Goal: Navigation & Orientation: Find specific page/section

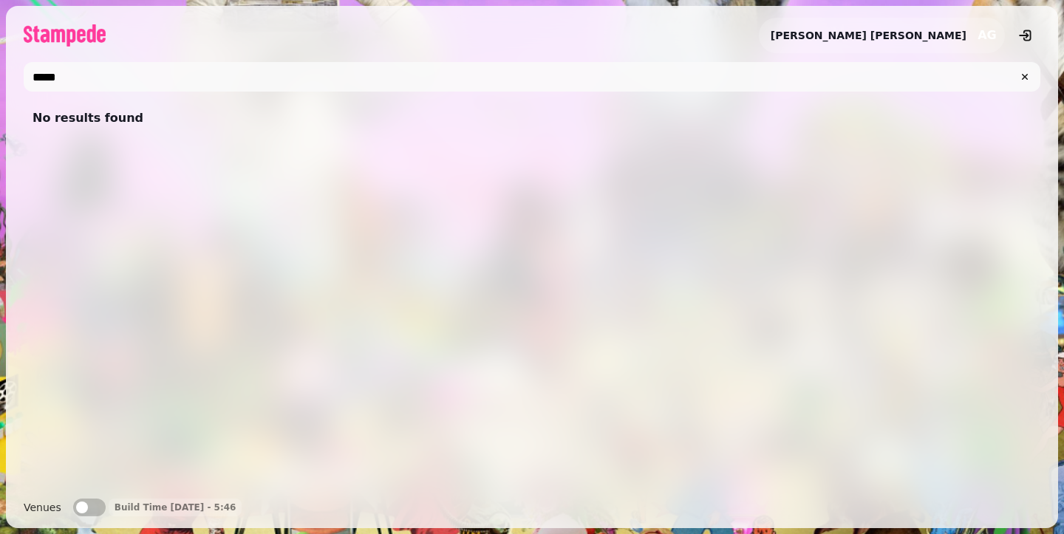
click at [230, 77] on input "*****" at bounding box center [532, 77] width 1016 height 30
click at [174, 81] on input "***" at bounding box center [532, 77] width 1016 height 30
paste input "text"
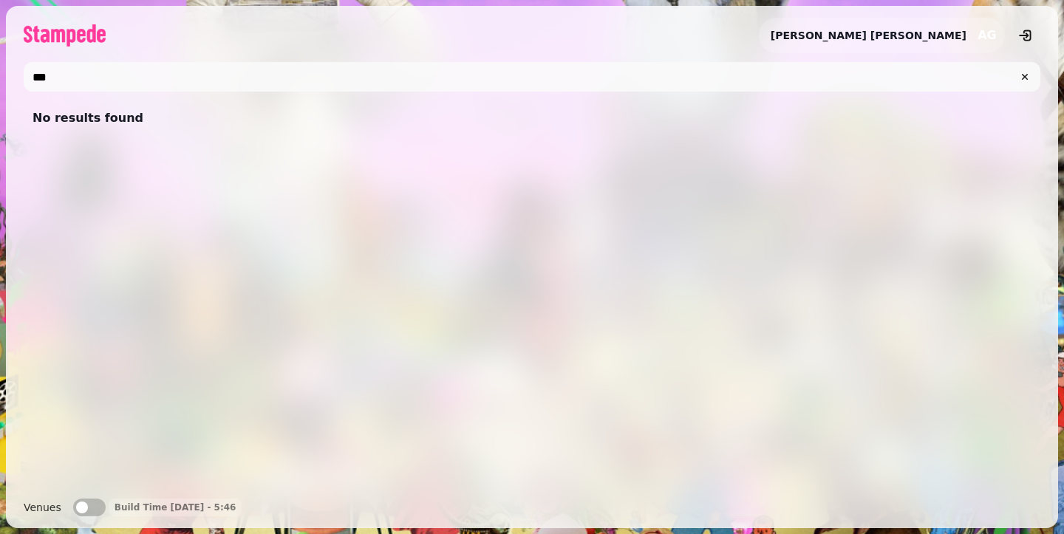
type input "***"
click at [174, 81] on input "***" at bounding box center [532, 77] width 1016 height 30
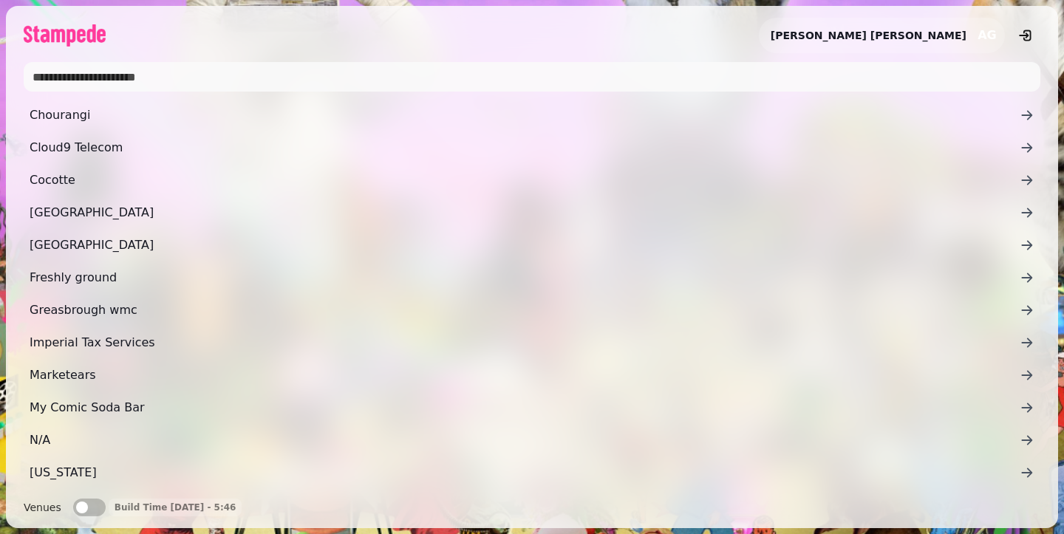
paste input "********"
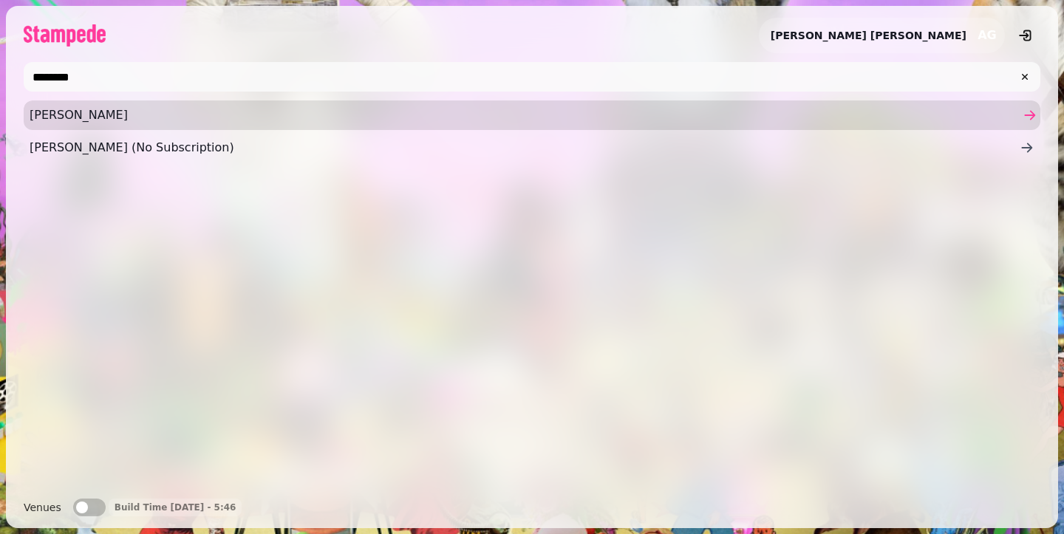
type input "********"
click at [248, 118] on span "Nathalie London" at bounding box center [525, 115] width 990 height 18
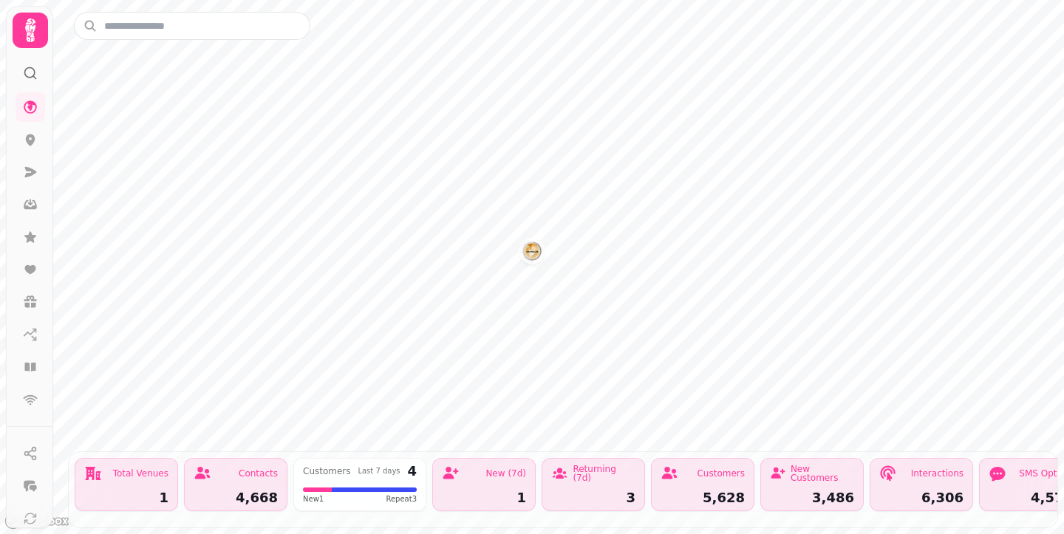
click at [171, 459] on div "Total Venues 1" at bounding box center [126, 484] width 103 height 53
click at [224, 465] on div "Contacts" at bounding box center [236, 474] width 84 height 18
click at [476, 491] on div "1" at bounding box center [484, 497] width 84 height 13
click at [486, 465] on div "New (7d)" at bounding box center [484, 474] width 84 height 18
drag, startPoint x: 430, startPoint y: 460, endPoint x: 441, endPoint y: 465, distance: 11.9
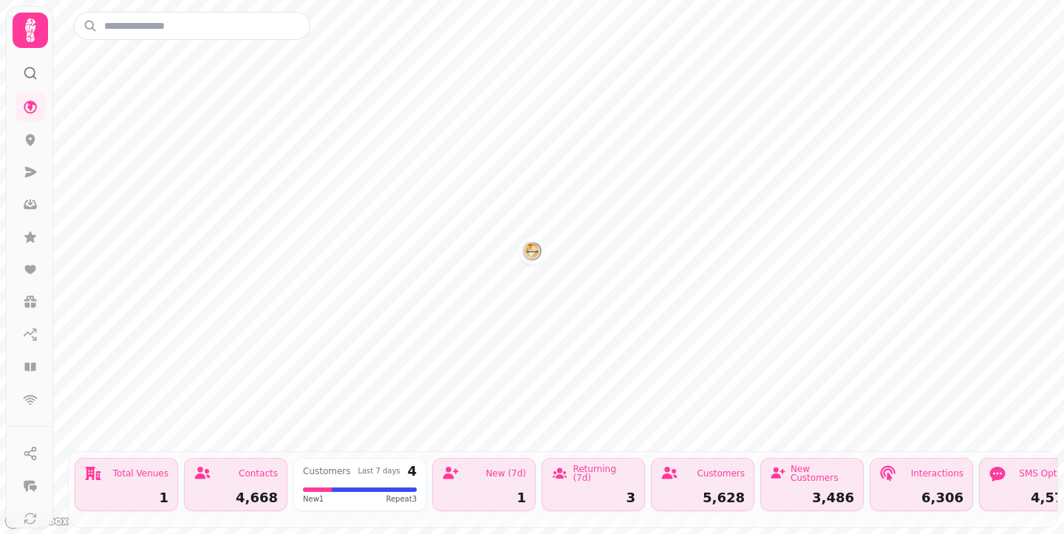
click at [432, 462] on div "Total Venues 1 Contacts 4,668 Customers Last 7 days 4 New 1 Repeat 3 New (7d) 1…" at bounding box center [563, 489] width 988 height 75
click at [453, 465] on icon at bounding box center [451, 474] width 18 height 18
drag, startPoint x: 630, startPoint y: 443, endPoint x: 644, endPoint y: 448, distance: 14.7
click at [635, 452] on div "Total Venues 1 Contacts 4,668 Customers Last 7 days 4 New 1 Repeat 3 New (7d) 1…" at bounding box center [563, 489] width 988 height 75
click at [687, 465] on div "Customers" at bounding box center [702, 474] width 84 height 18
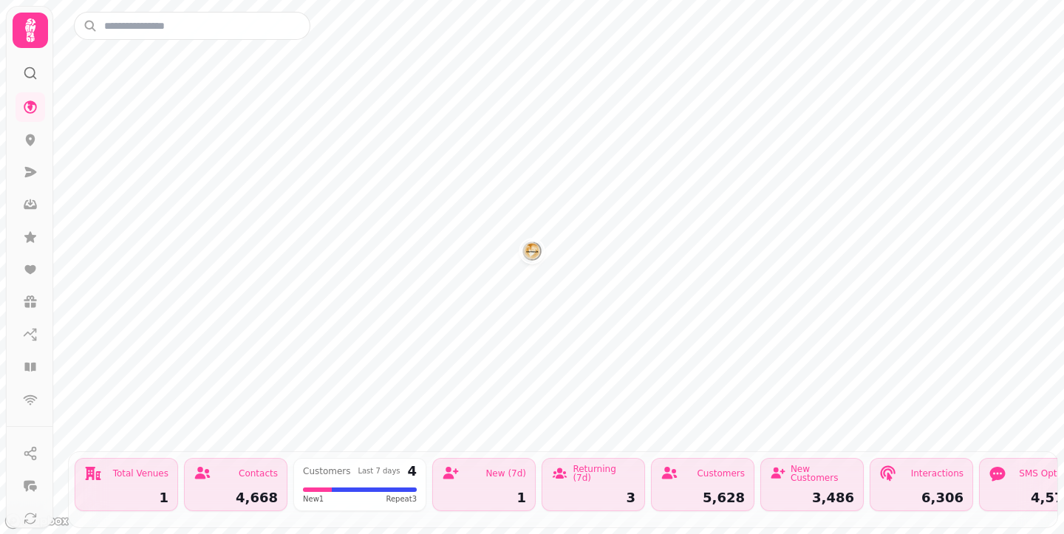
click at [687, 465] on div "Customers" at bounding box center [702, 474] width 84 height 18
click at [35, 35] on icon at bounding box center [31, 31] width 30 height 30
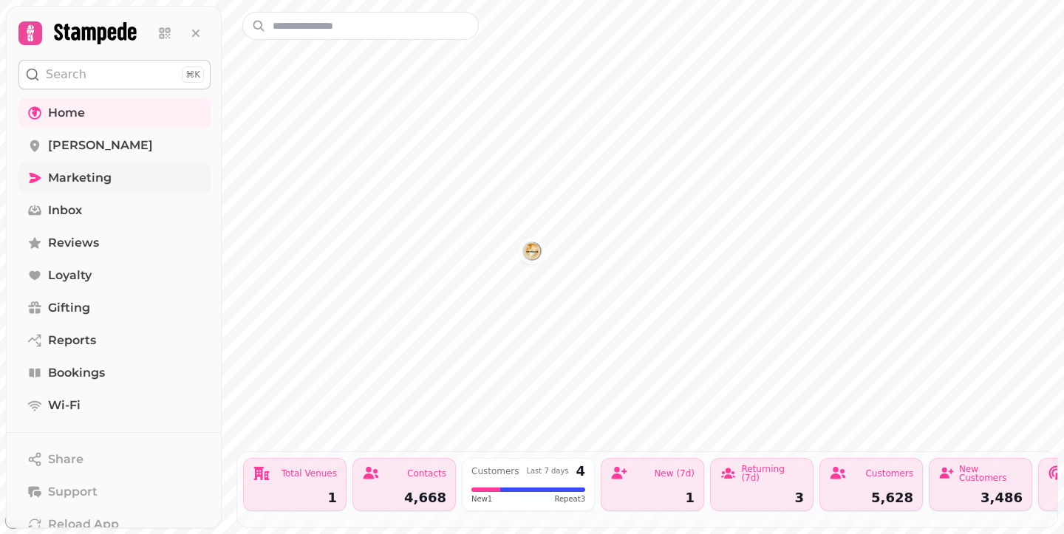
click at [88, 188] on link "Marketing" at bounding box center [114, 178] width 192 height 30
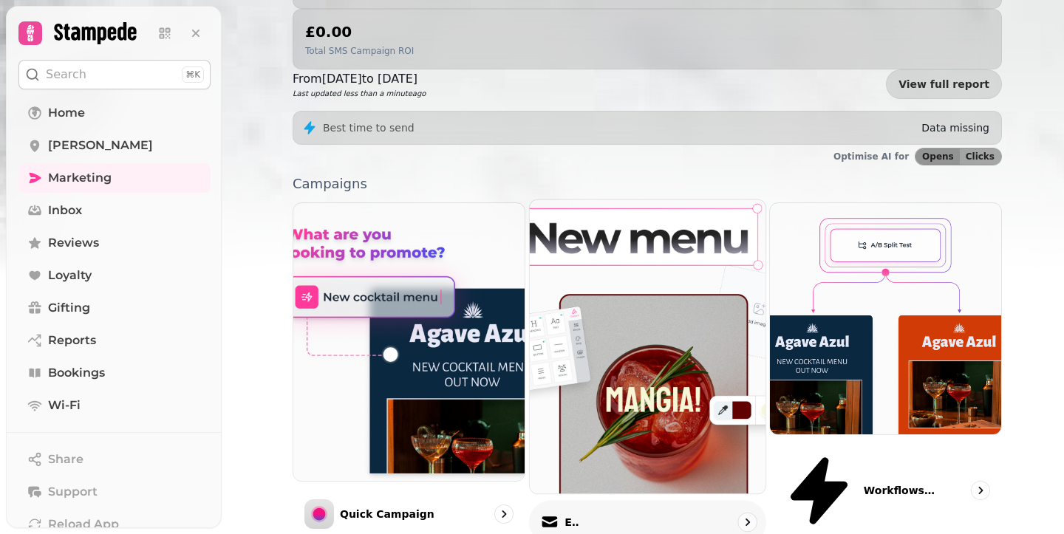
scroll to position [377, 0]
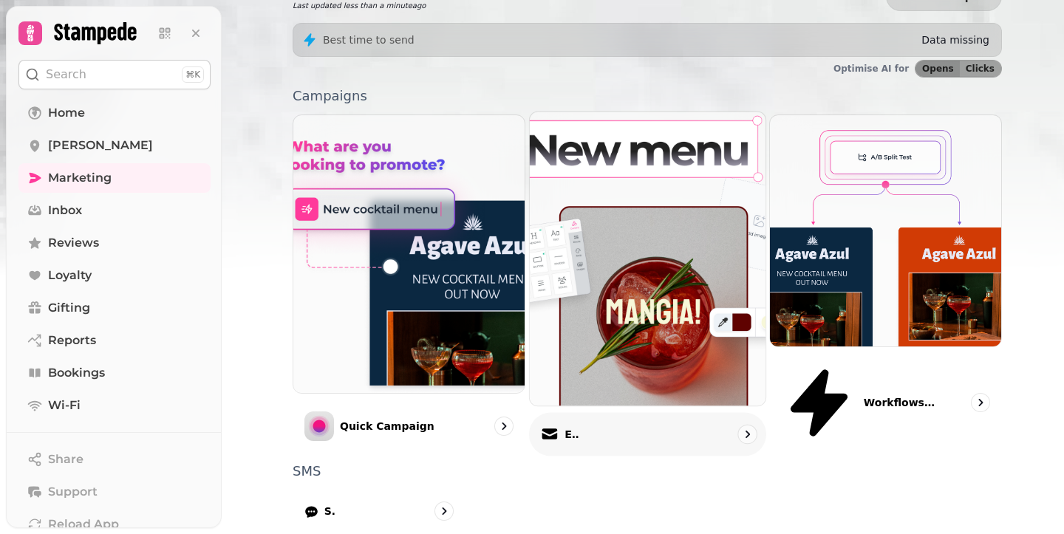
click at [622, 208] on img at bounding box center [647, 260] width 259 height 324
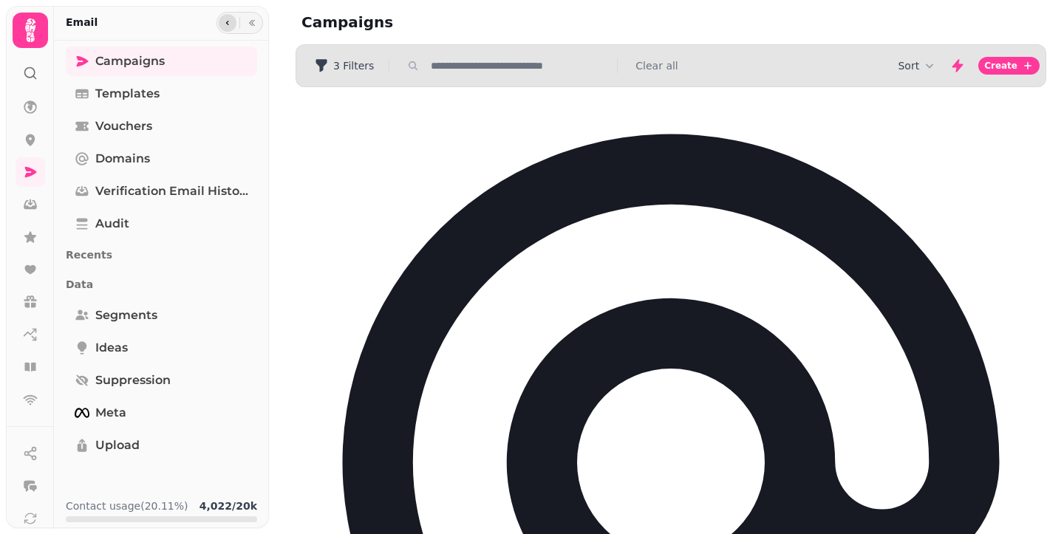
click at [226, 21] on icon "button" at bounding box center [227, 23] width 3 height 4
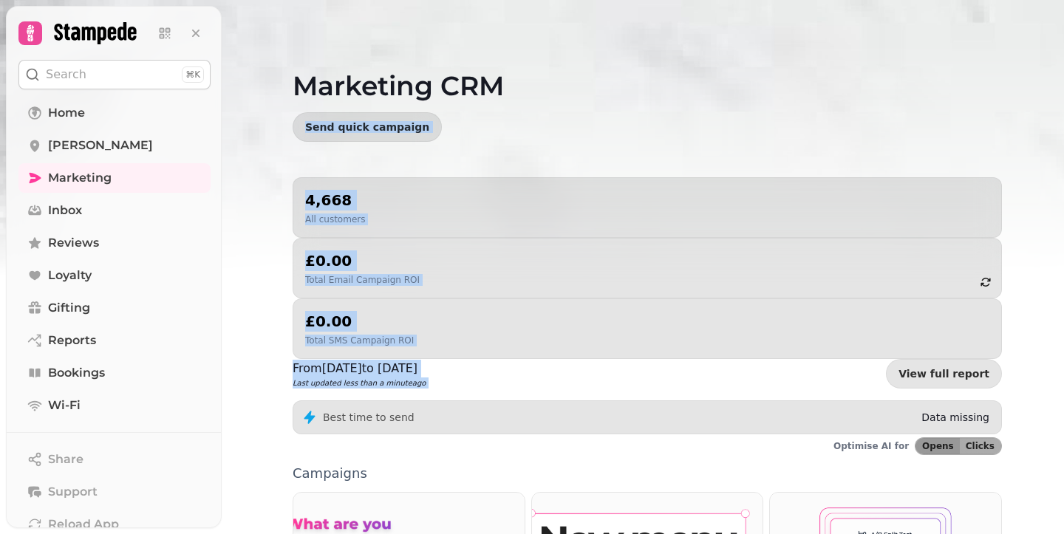
drag, startPoint x: 680, startPoint y: 248, endPoint x: 503, endPoint y: 103, distance: 228.9
click at [513, 107] on div "Marketing CRM Send quick campaign 4,668 All customers £0.00 Total Email Campaig…" at bounding box center [643, 267] width 842 height 534
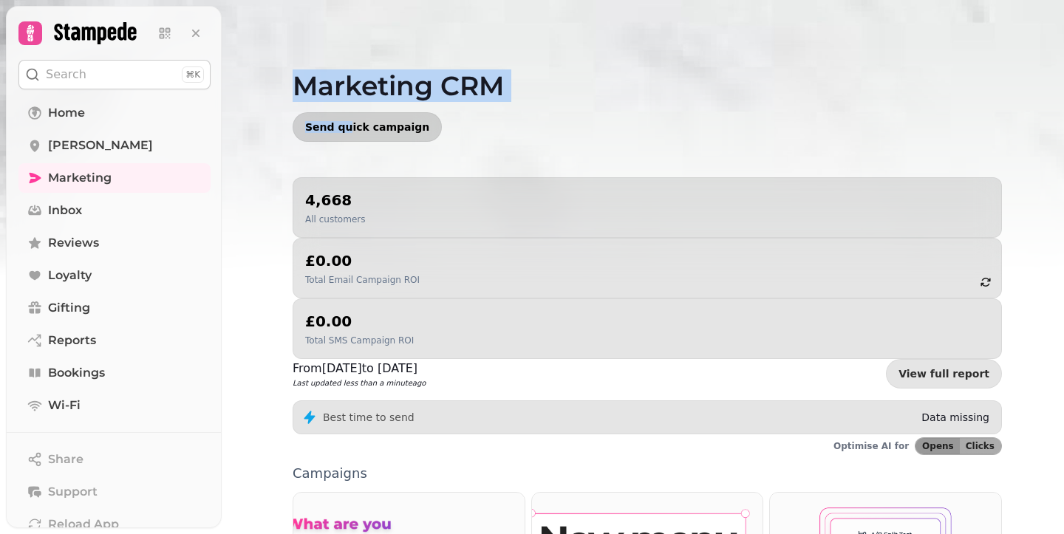
drag, startPoint x: 299, startPoint y: 64, endPoint x: 344, endPoint y: 123, distance: 74.9
click at [343, 126] on div "Marketing CRM Send quick campaign" at bounding box center [647, 88] width 756 height 177
click at [478, 81] on h1 "Marketing CRM" at bounding box center [647, 67] width 709 height 65
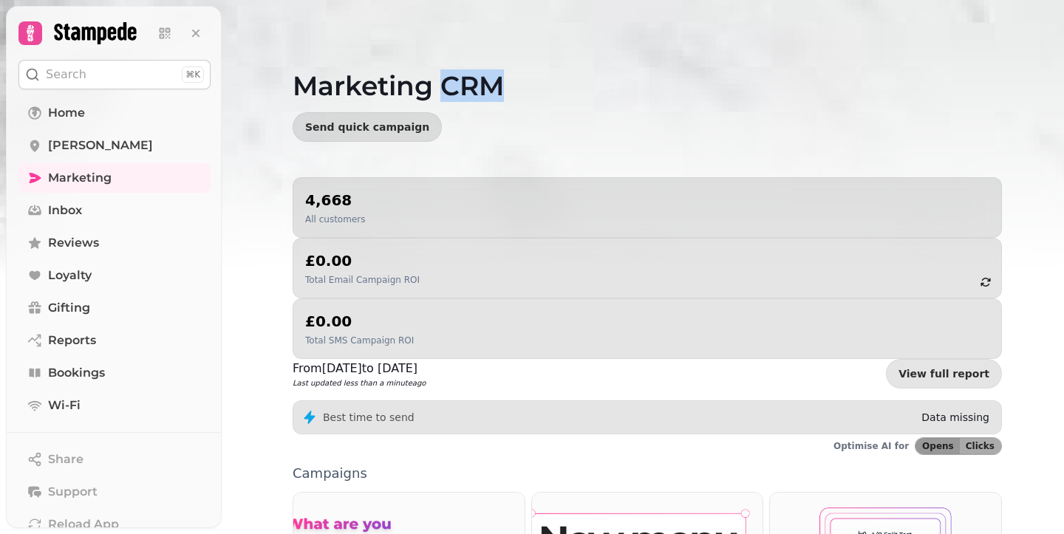
click at [478, 81] on h1 "Marketing CRM" at bounding box center [647, 67] width 709 height 65
click at [308, 83] on h1 "Marketing CRM" at bounding box center [647, 67] width 709 height 65
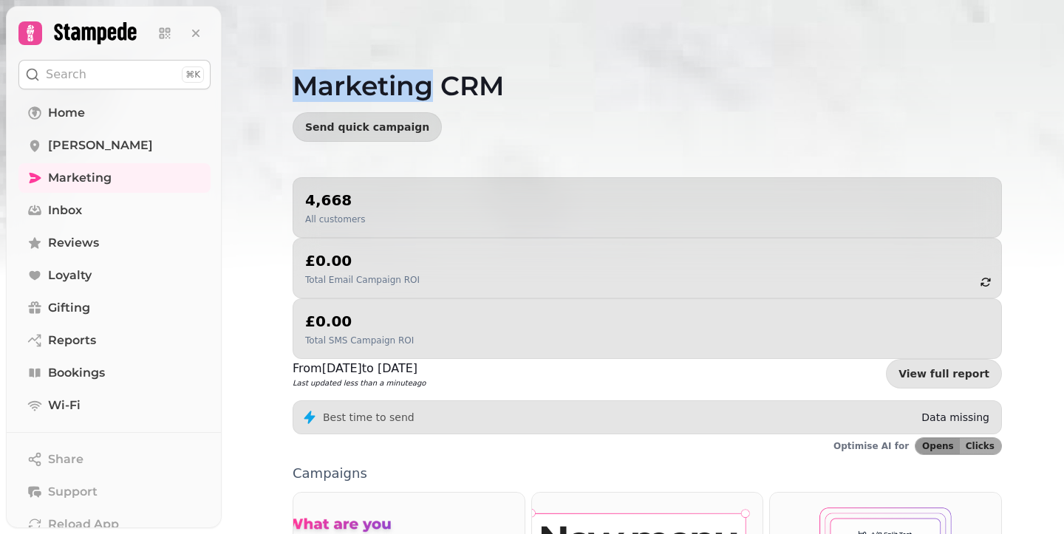
click at [308, 83] on h1 "Marketing CRM" at bounding box center [647, 67] width 709 height 65
click at [572, 131] on div "Send quick campaign" at bounding box center [647, 127] width 709 height 30
click at [62, 143] on span "Nathalie" at bounding box center [100, 146] width 105 height 18
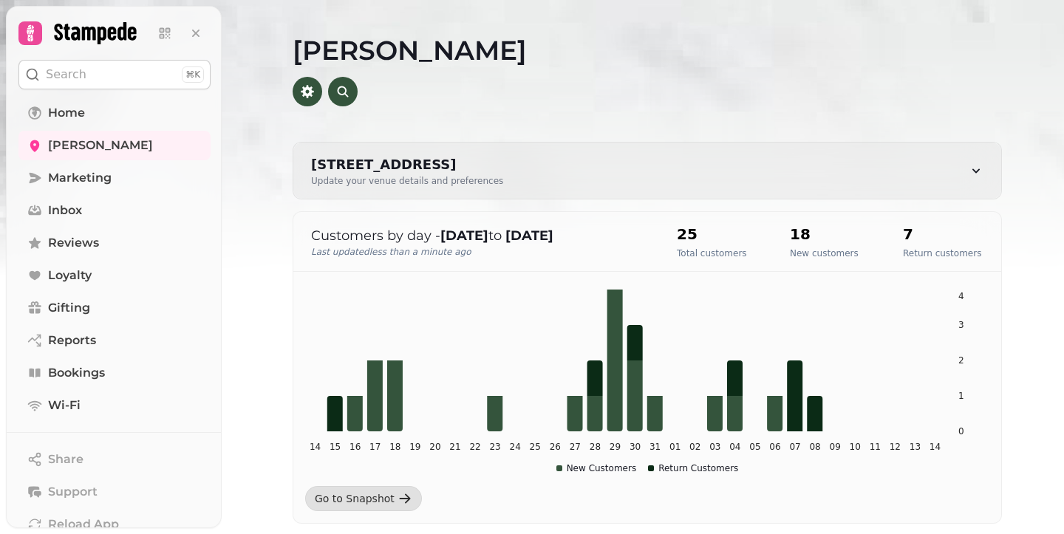
drag, startPoint x: 296, startPoint y: 157, endPoint x: 575, endPoint y: 157, distance: 279.2
click at [575, 157] on div "7 Hanover Square, London W1S 1HQ, UK Update your venue details and preferences" at bounding box center [647, 171] width 708 height 56
select select "**********"
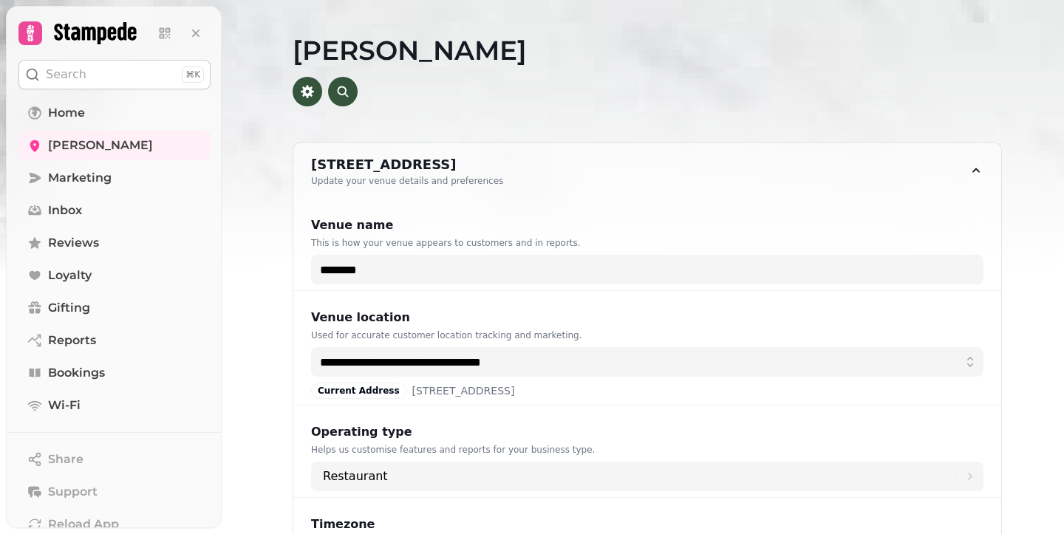
drag, startPoint x: 570, startPoint y: 164, endPoint x: 268, endPoint y: 242, distance: 311.4
click at [269, 242] on div "**********" at bounding box center [647, 461] width 756 height 639
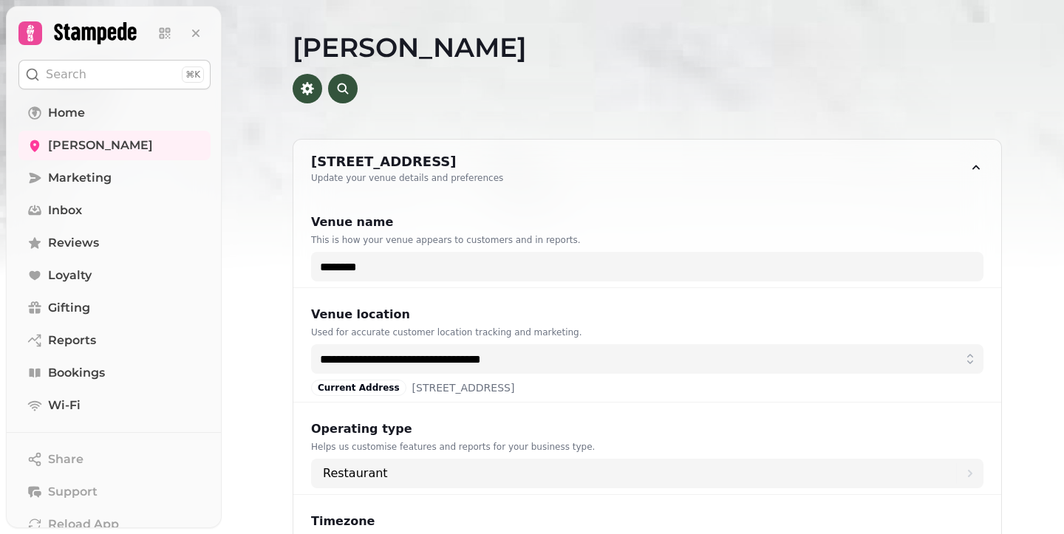
scroll to position [4, 0]
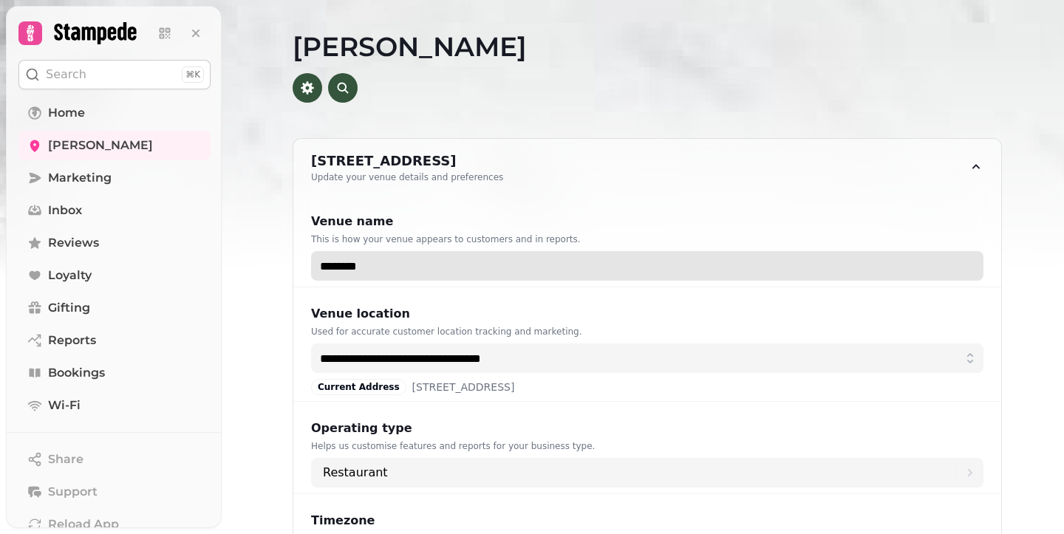
click at [524, 261] on input "********" at bounding box center [647, 266] width 672 height 30
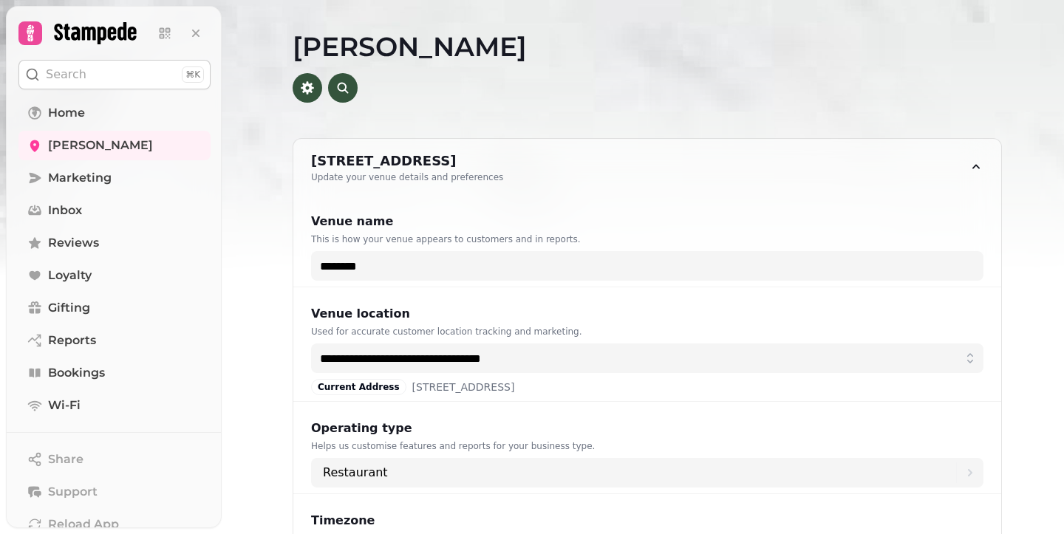
click at [278, 221] on div "**********" at bounding box center [647, 457] width 756 height 639
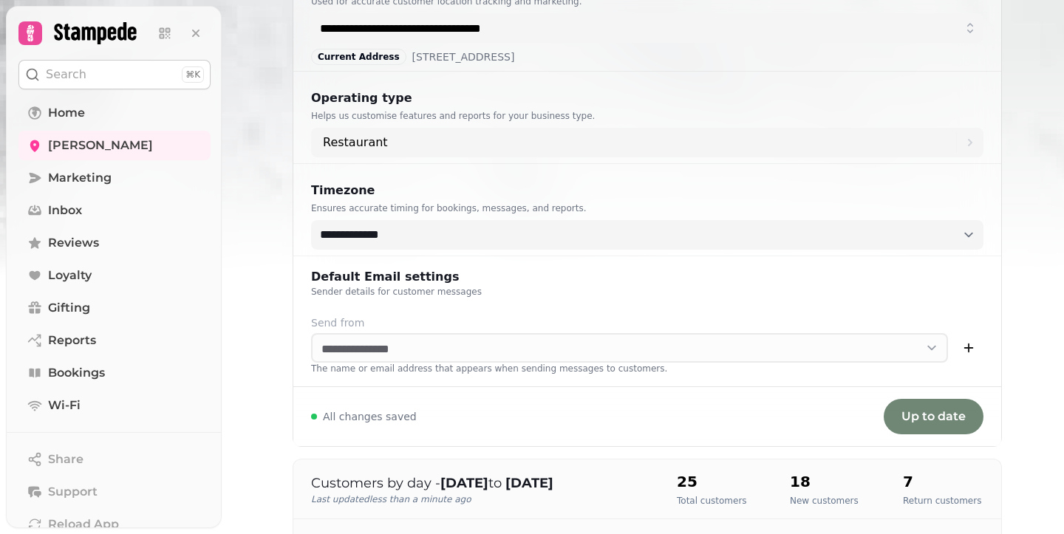
scroll to position [0, 0]
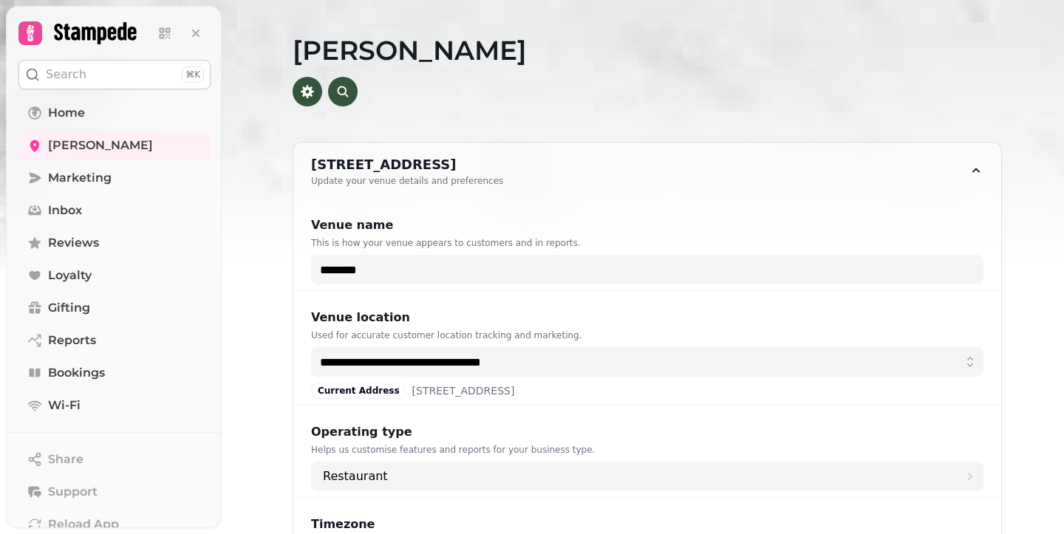
click at [247, 242] on img at bounding box center [532, 184] width 1064 height 369
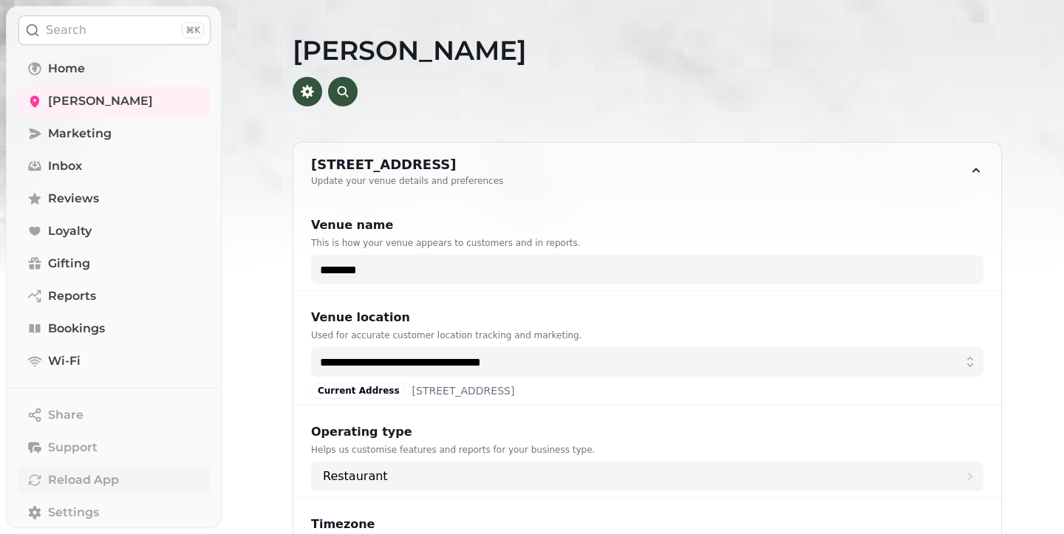
scroll to position [222, 0]
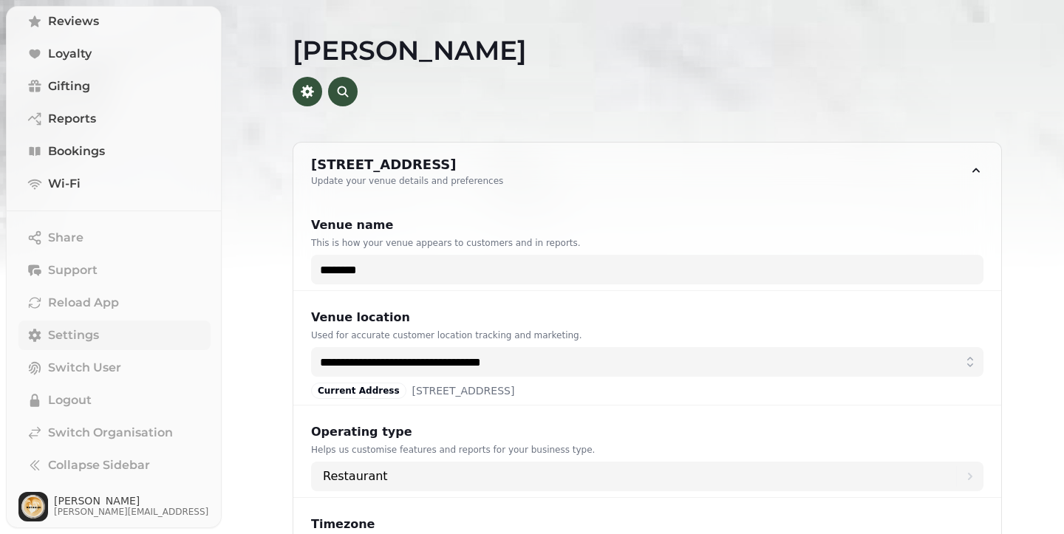
click at [120, 331] on link "Settings" at bounding box center [114, 336] width 192 height 30
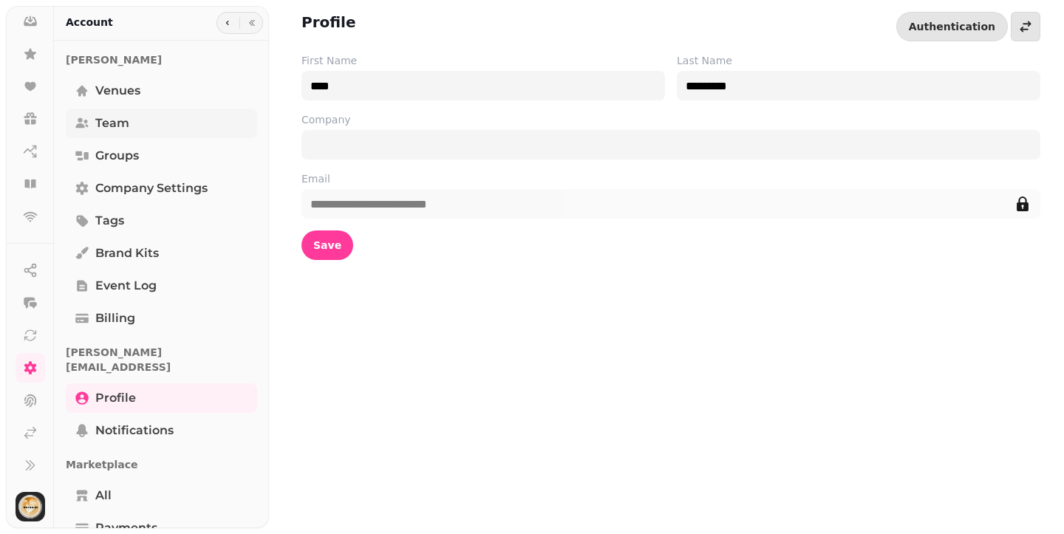
click at [132, 120] on link "Team" at bounding box center [161, 124] width 191 height 30
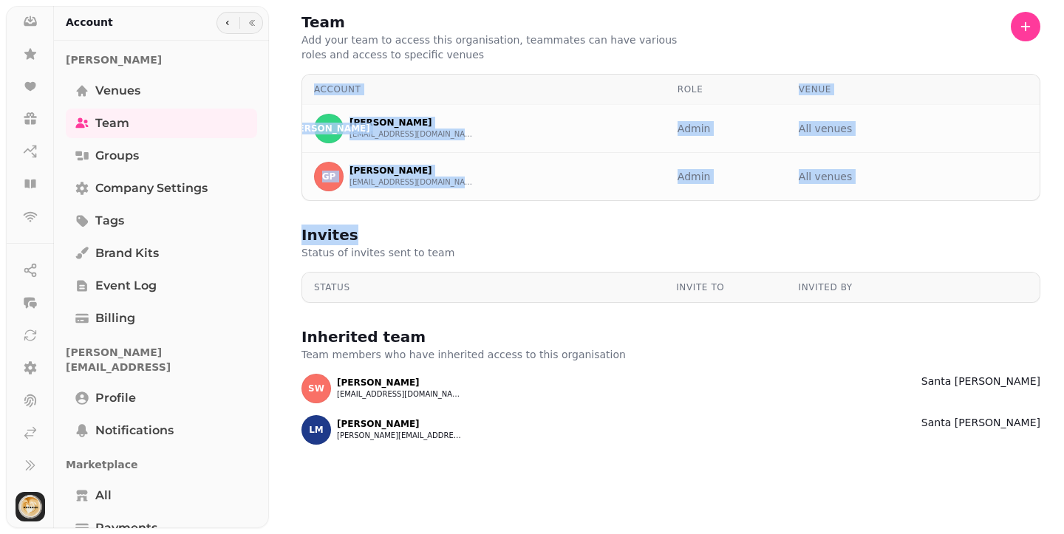
drag, startPoint x: 545, startPoint y: 231, endPoint x: 533, endPoint y: 70, distance: 161.5
click at [534, 70] on div "Team Add your team to access this organisation, teammates can have various role…" at bounding box center [666, 267] width 795 height 534
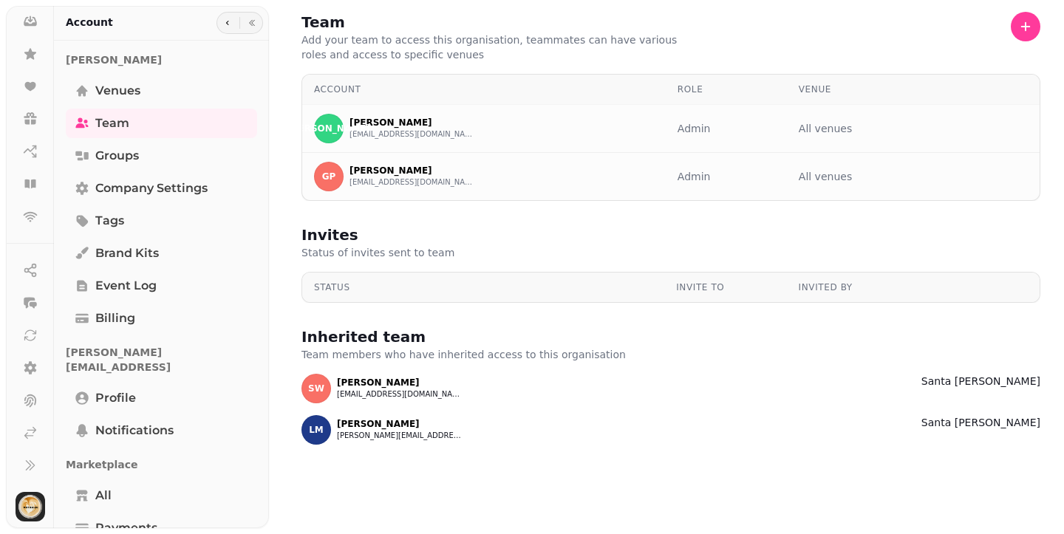
click at [534, 52] on p "Add your team to access this organisation, teammates can have various roles and…" at bounding box center [490, 48] width 378 height 30
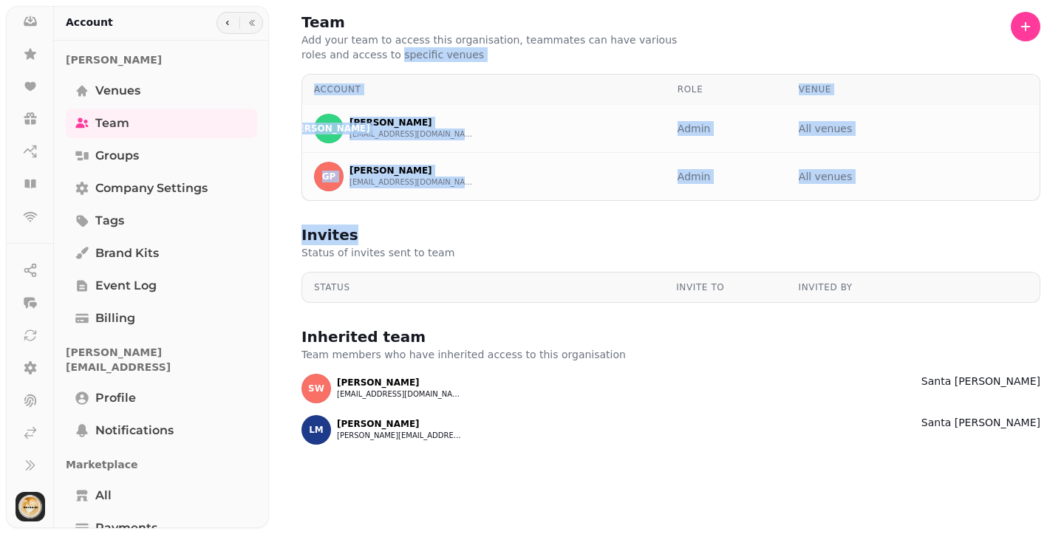
drag, startPoint x: 386, startPoint y: 58, endPoint x: 719, endPoint y: 236, distance: 377.7
click at [719, 236] on div "Team Add your team to access this organisation, teammates can have various role…" at bounding box center [666, 267] width 795 height 534
click at [719, 236] on div "Invites Status of invites sent to team" at bounding box center [670, 242] width 739 height 35
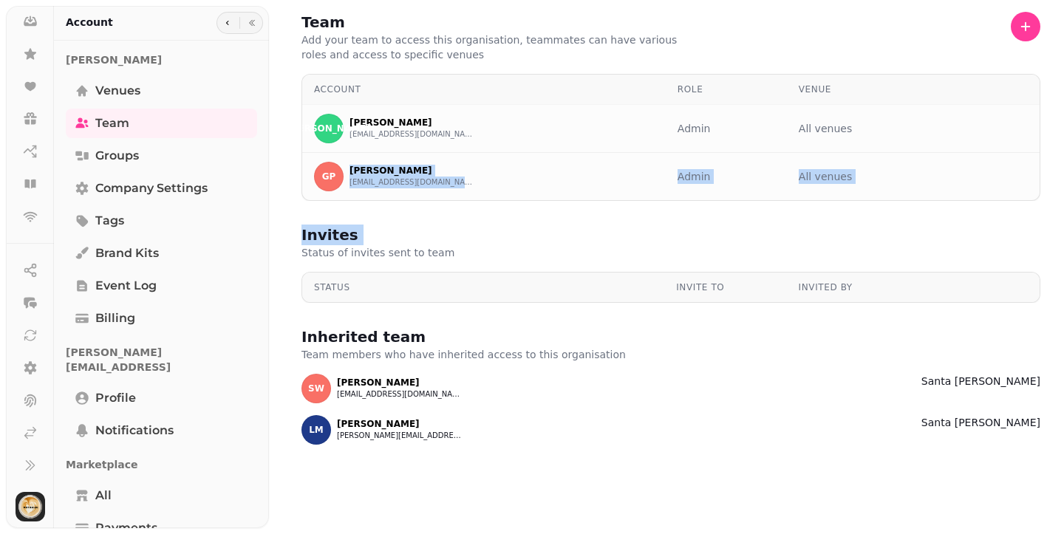
drag, startPoint x: 719, startPoint y: 236, endPoint x: 466, endPoint y: 41, distance: 319.7
click at [530, 97] on div "Team Add your team to access this organisation, teammates can have various role…" at bounding box center [666, 267] width 795 height 534
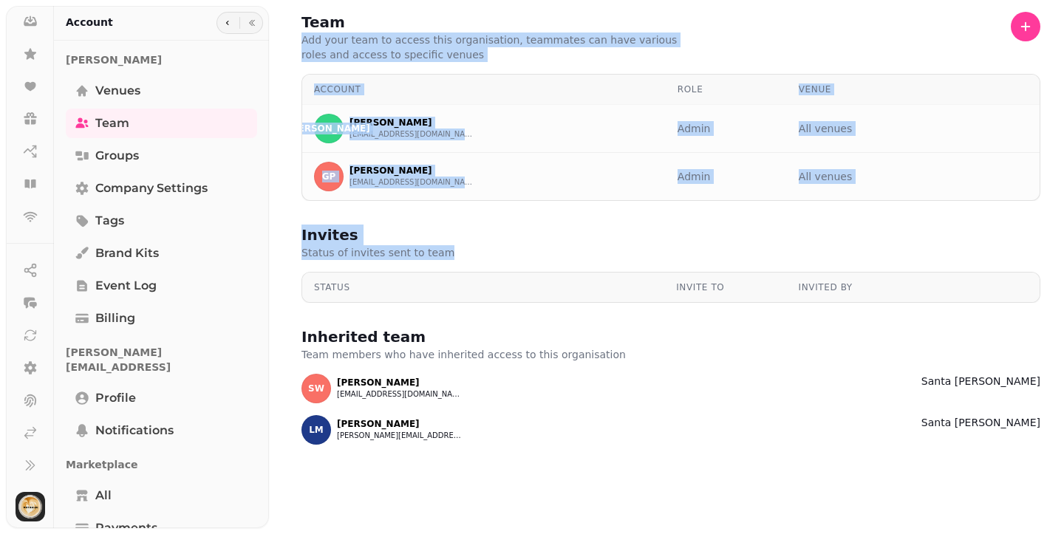
drag, startPoint x: 455, startPoint y: 17, endPoint x: 662, endPoint y: 267, distance: 324.2
click at [662, 267] on div "Team Add your team to access this organisation, teammates can have various role…" at bounding box center [666, 267] width 795 height 534
click at [662, 267] on div "Invites Status of invites sent to team Status Invite to Invited by" at bounding box center [671, 264] width 786 height 102
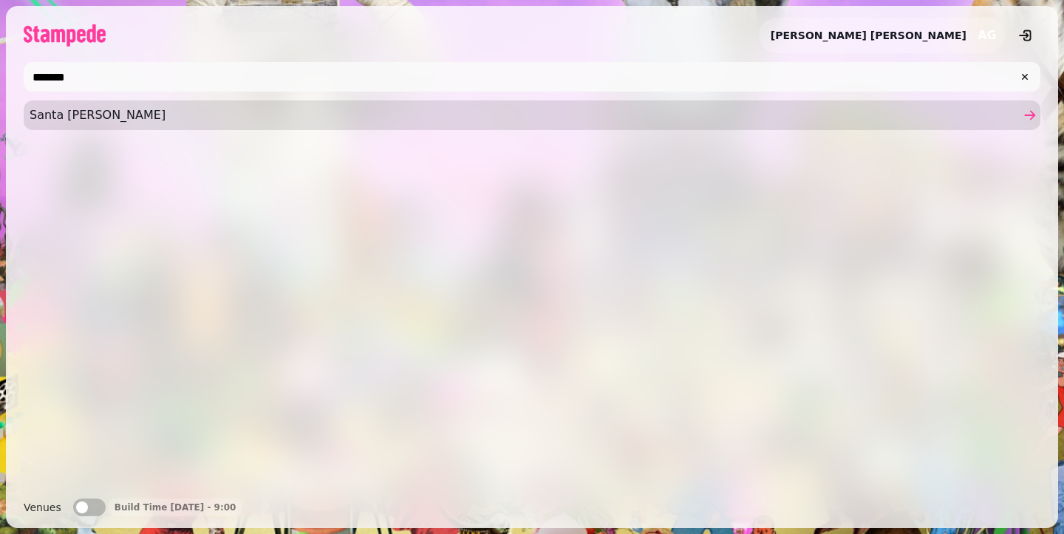
type input "*******"
click at [401, 104] on link "Santa Cruz" at bounding box center [532, 115] width 1016 height 30
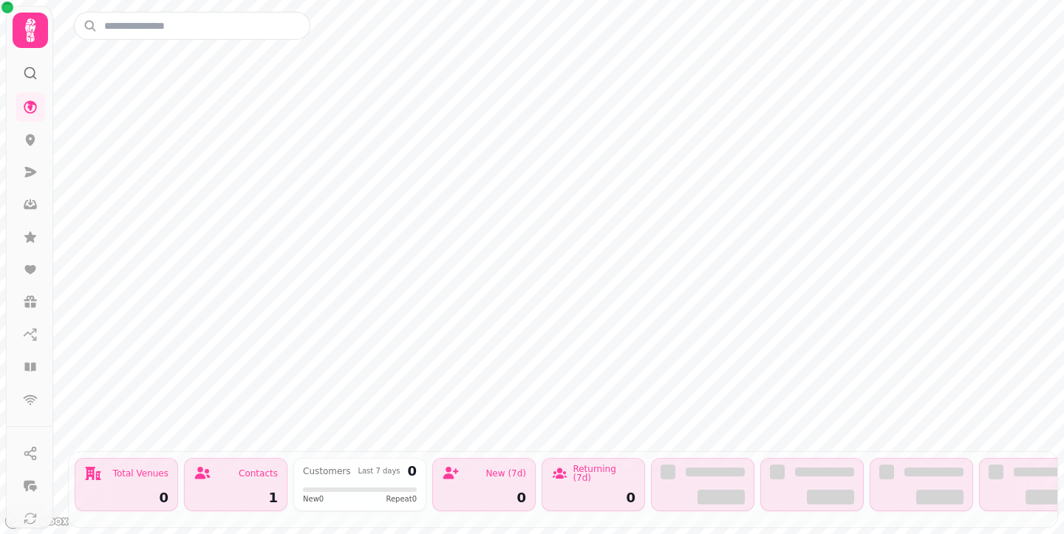
click at [36, 41] on icon at bounding box center [31, 31] width 30 height 30
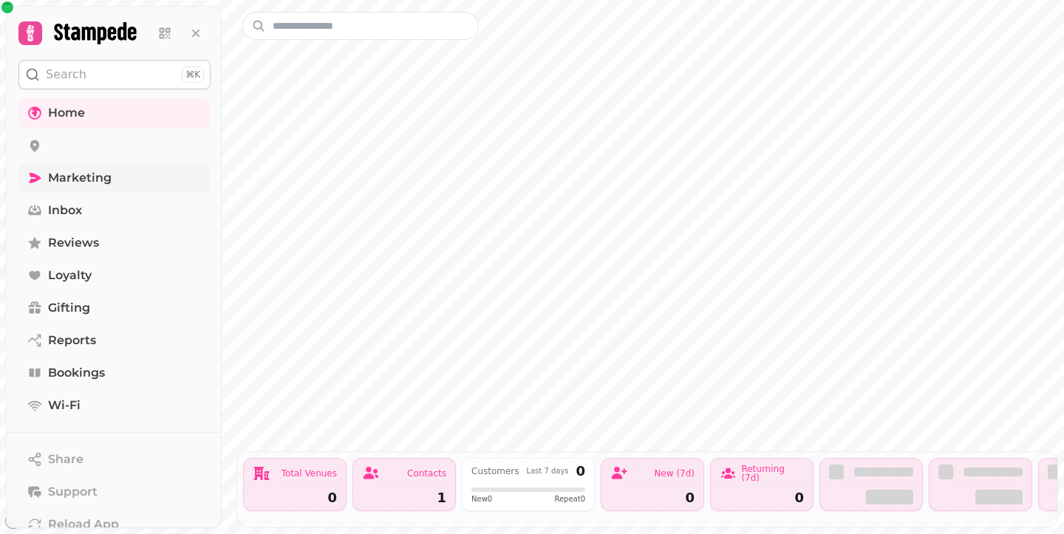
click at [119, 181] on link "Marketing" at bounding box center [114, 178] width 192 height 30
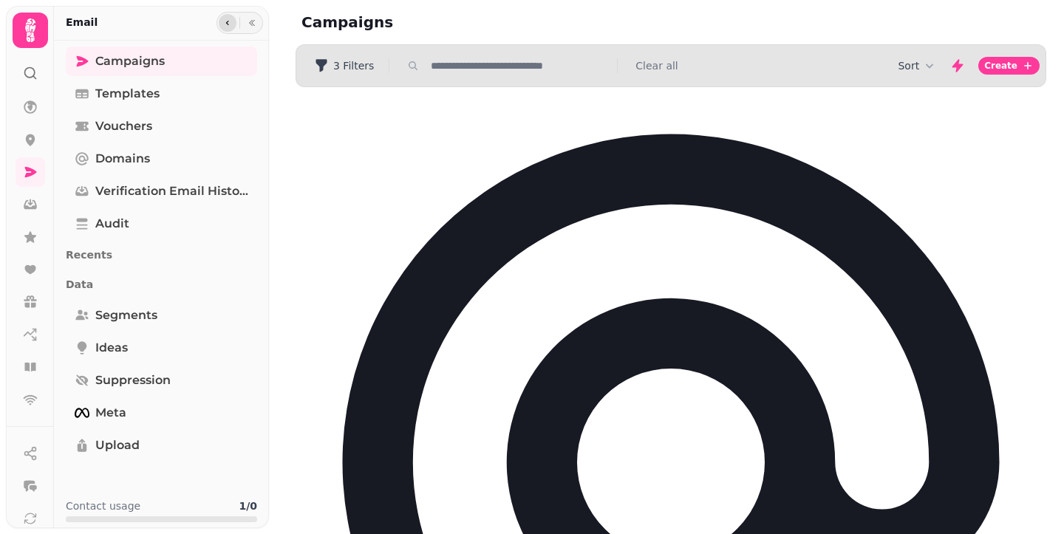
click at [227, 26] on icon "button" at bounding box center [227, 22] width 9 height 9
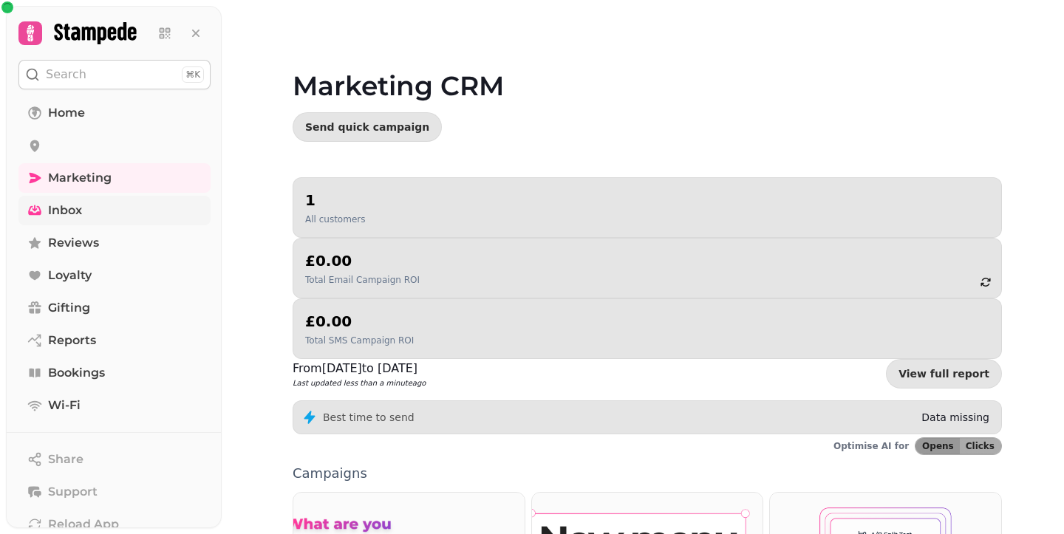
click at [99, 205] on link "Inbox" at bounding box center [114, 211] width 192 height 30
click at [98, 150] on link at bounding box center [114, 146] width 192 height 30
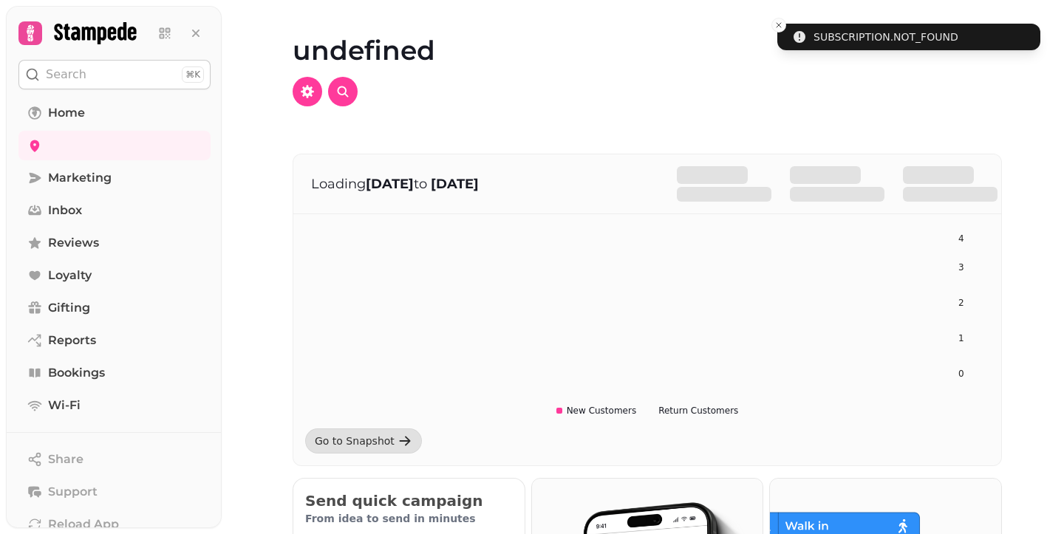
click at [81, 227] on nav "Home Marketing Inbox Reviews Loyalty Gifting Reports Bookings Wi-Fi" at bounding box center [115, 259] width 216 height 322
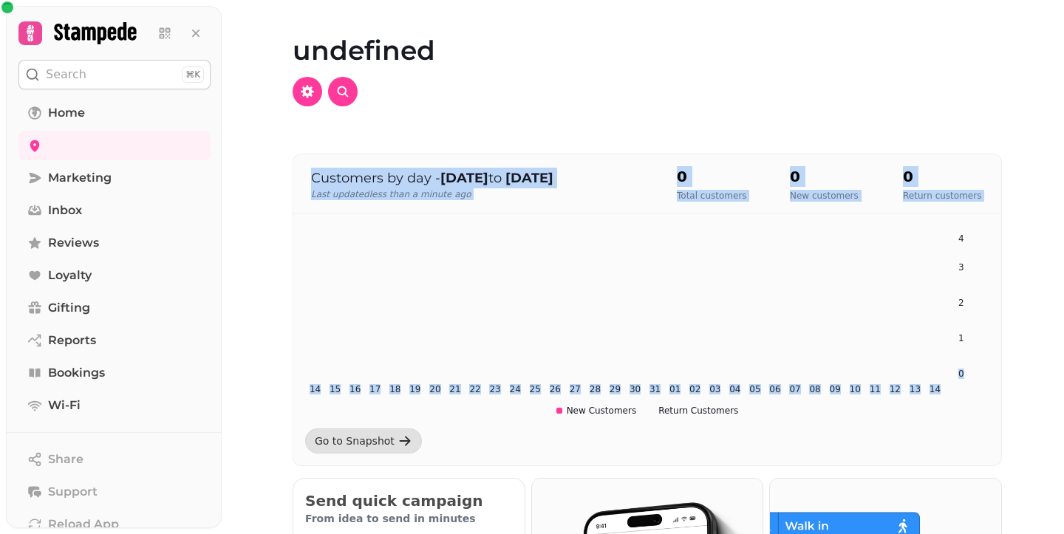
drag, startPoint x: 521, startPoint y: 104, endPoint x: 1028, endPoint y: 383, distance: 578.2
click at [1028, 383] on div "undefined Customers by day - 14 Jul to 14 Aug Last updated less than a minute a…" at bounding box center [646, 267] width 833 height 534
click at [1025, 382] on div "undefined Customers by day - 14 Jul to 14 Aug Last updated less than a minute a…" at bounding box center [646, 267] width 833 height 534
drag, startPoint x: 1025, startPoint y: 382, endPoint x: 349, endPoint y: 58, distance: 748.7
click at [355, 59] on div "undefined Customers by day - 14 Jul to 14 Aug Last updated less than a minute a…" at bounding box center [646, 267] width 833 height 534
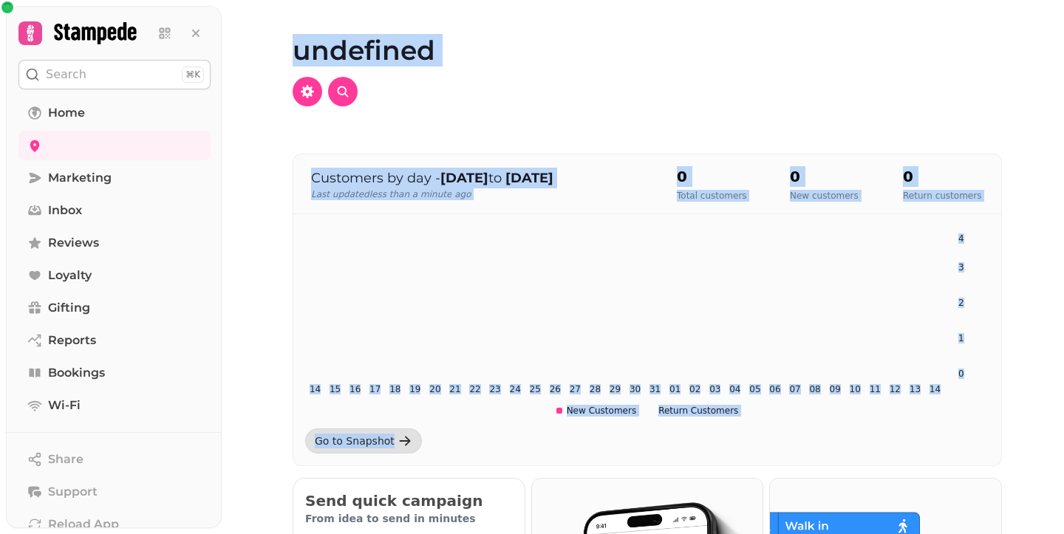
drag, startPoint x: 249, startPoint y: 31, endPoint x: 976, endPoint y: 445, distance: 836.3
click at [976, 445] on div "undefined Customers by day - 14 Jul to 14 Aug Last updated less than a minute a…" at bounding box center [646, 267] width 833 height 534
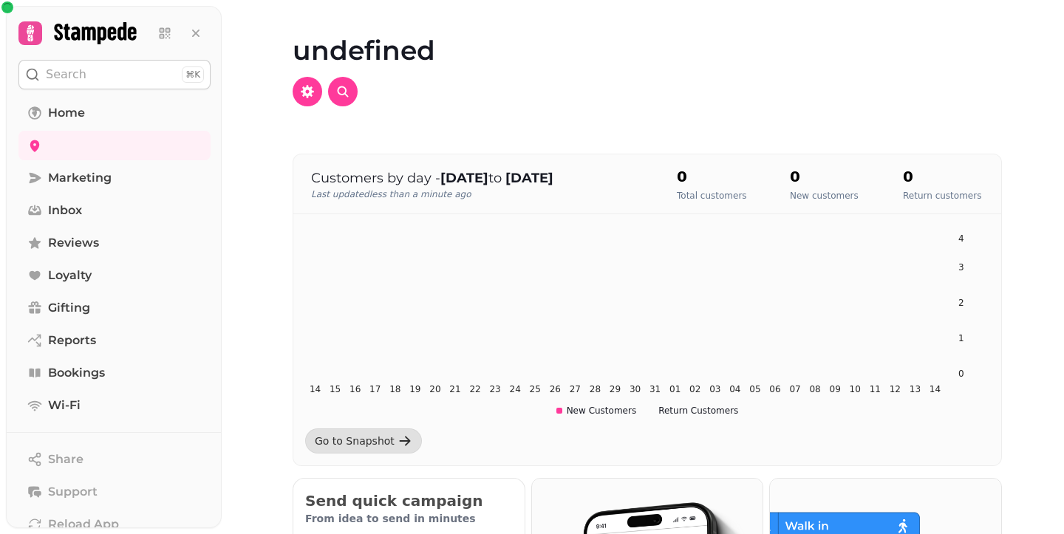
click at [67, 123] on link "Home" at bounding box center [114, 113] width 192 height 30
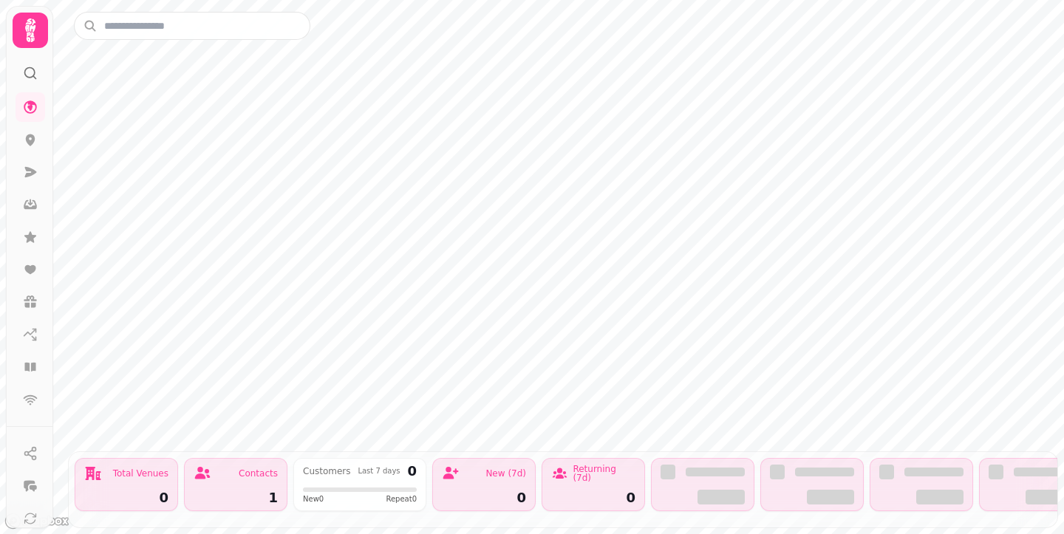
click at [14, 30] on div at bounding box center [30, 30] width 35 height 35
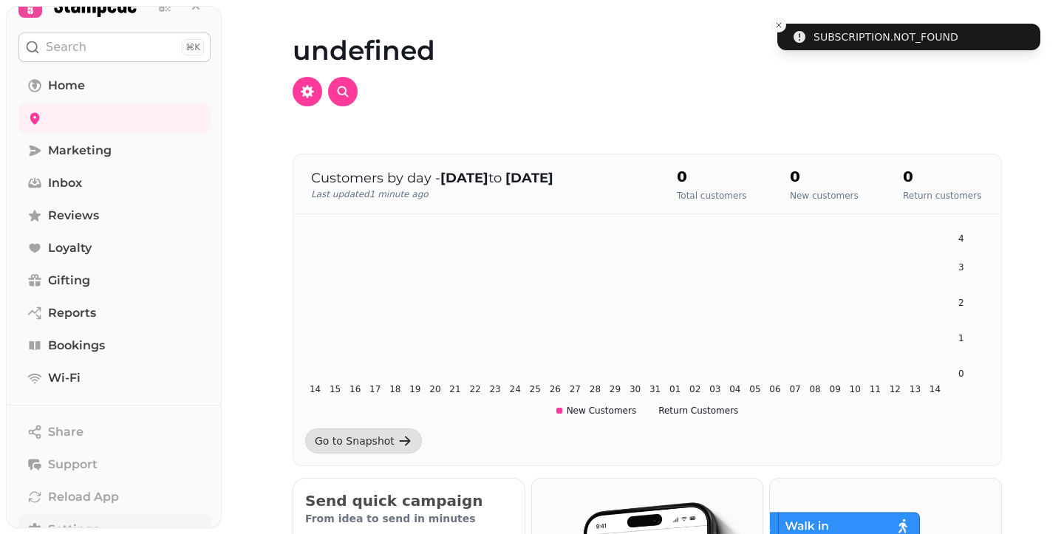
scroll to position [180, 0]
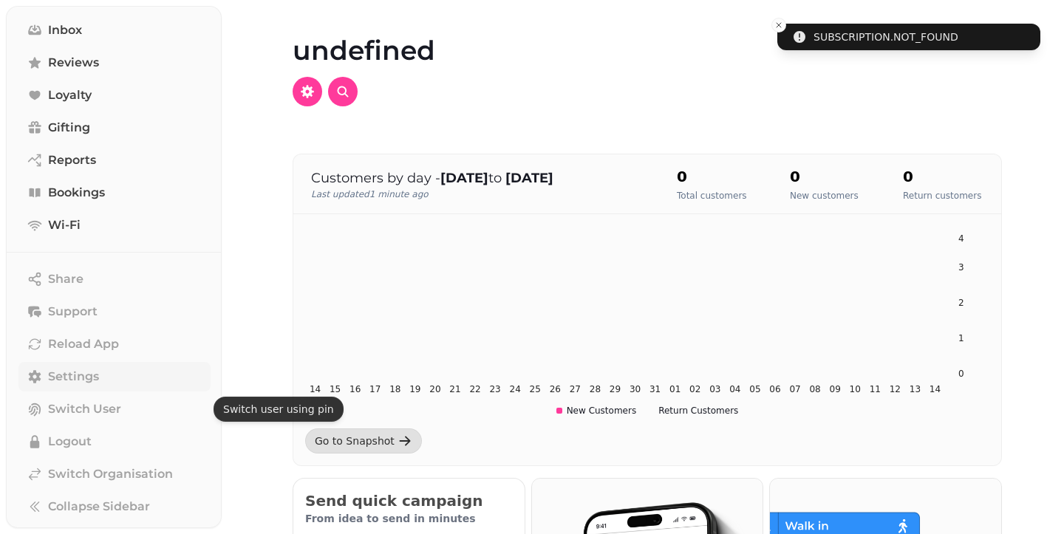
click at [84, 372] on span "Settings" at bounding box center [73, 377] width 51 height 18
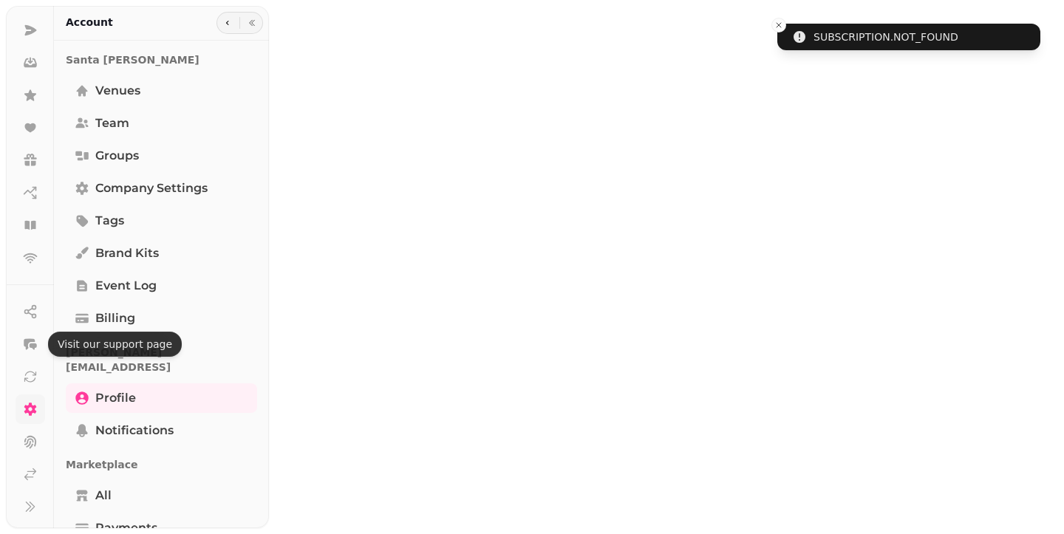
scroll to position [142, 0]
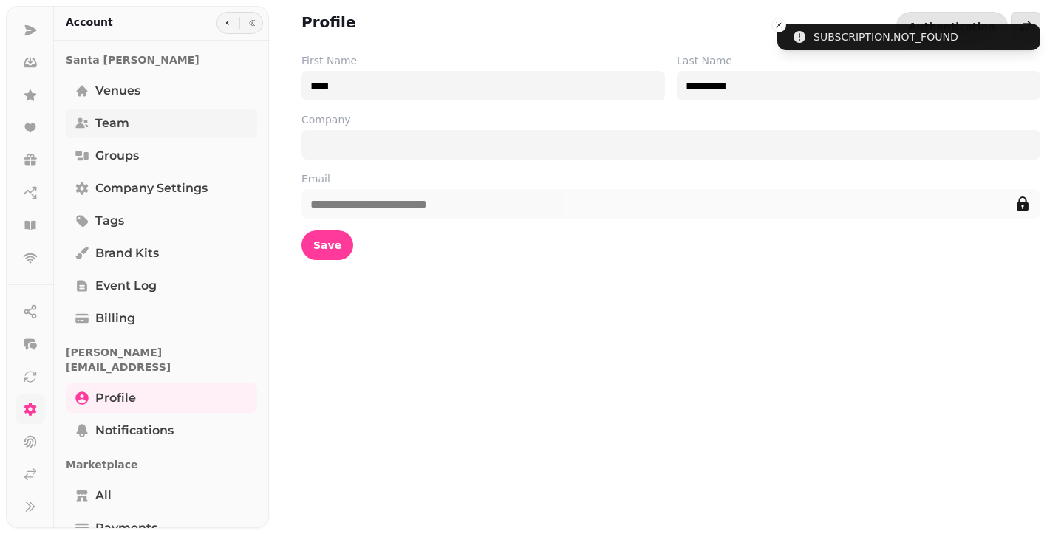
click at [126, 123] on span "Team" at bounding box center [112, 123] width 34 height 18
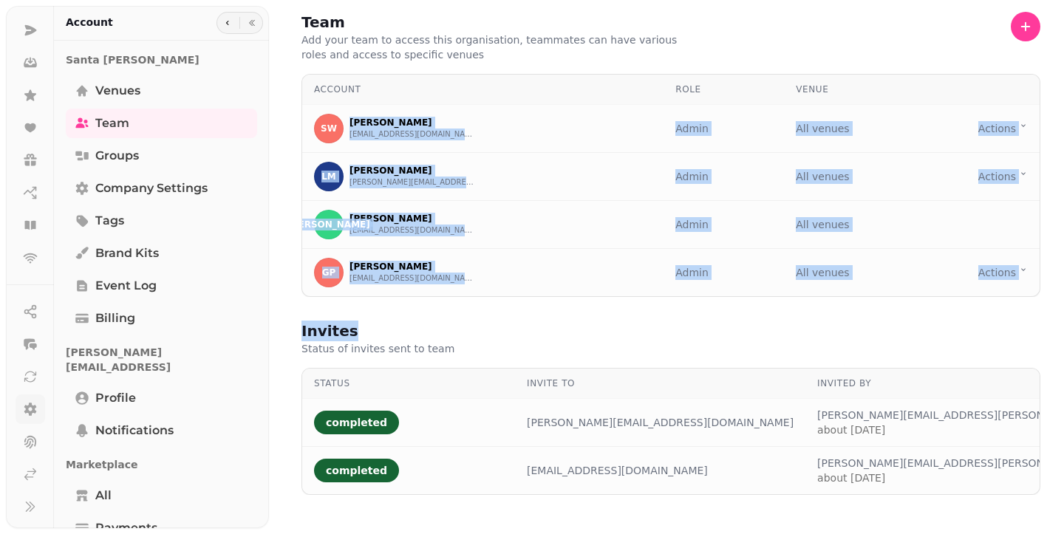
drag, startPoint x: 398, startPoint y: 106, endPoint x: 655, endPoint y: 321, distance: 335.1
click at [655, 321] on div "Team Add your team to access this organisation, teammates can have various role…" at bounding box center [666, 267] width 795 height 534
click at [655, 321] on div "Invites Status of invites sent to team" at bounding box center [670, 338] width 739 height 35
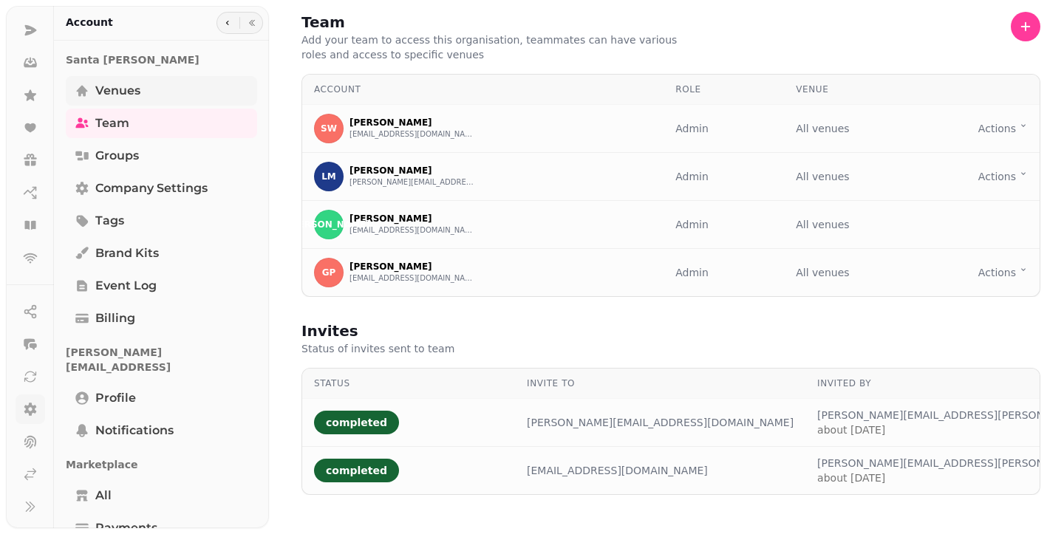
click at [138, 92] on span "Venues" at bounding box center [117, 91] width 45 height 18
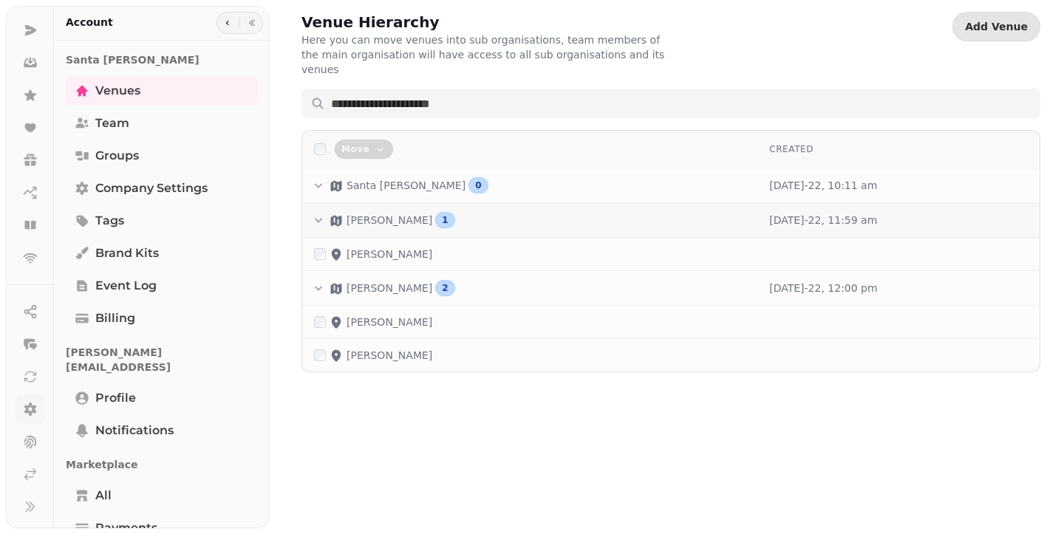
click at [386, 213] on p "Nathalie London" at bounding box center [389, 220] width 86 height 15
click at [387, 281] on p "[PERSON_NAME]" at bounding box center [389, 288] width 86 height 15
click at [353, 213] on p "Nathalie London" at bounding box center [389, 220] width 86 height 15
click at [320, 213] on icon "button" at bounding box center [318, 220] width 15 height 15
click at [370, 213] on p "Nathalie London" at bounding box center [389, 220] width 86 height 15
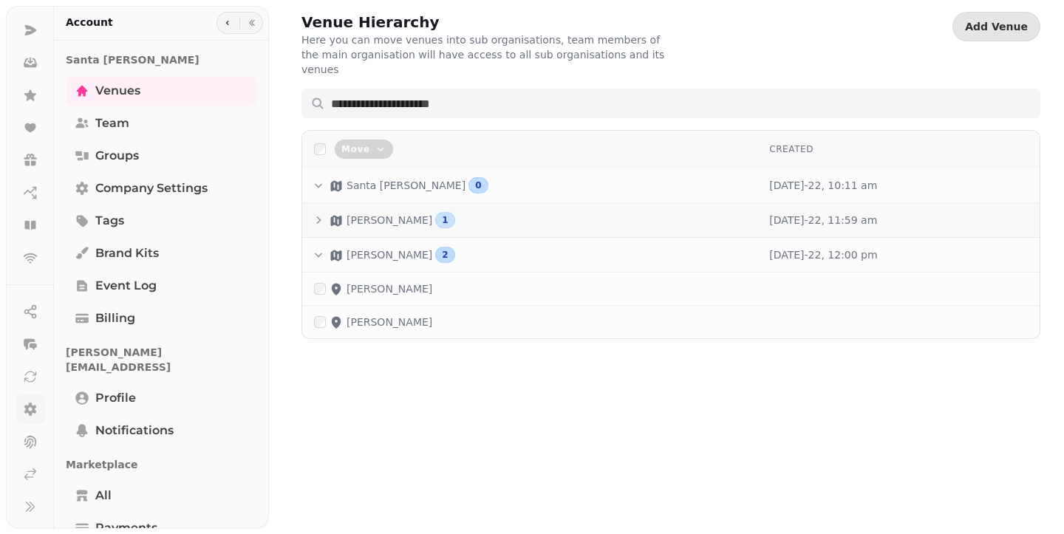
click at [435, 212] on div "1" at bounding box center [444, 220] width 19 height 16
click at [440, 212] on div "1" at bounding box center [444, 220] width 19 height 16
click at [403, 213] on p "Nathalie London" at bounding box center [389, 220] width 86 height 15
click at [393, 247] on p "[PERSON_NAME]" at bounding box center [389, 254] width 86 height 15
click at [445, 247] on div "Isabel London 2" at bounding box center [529, 255] width 431 height 16
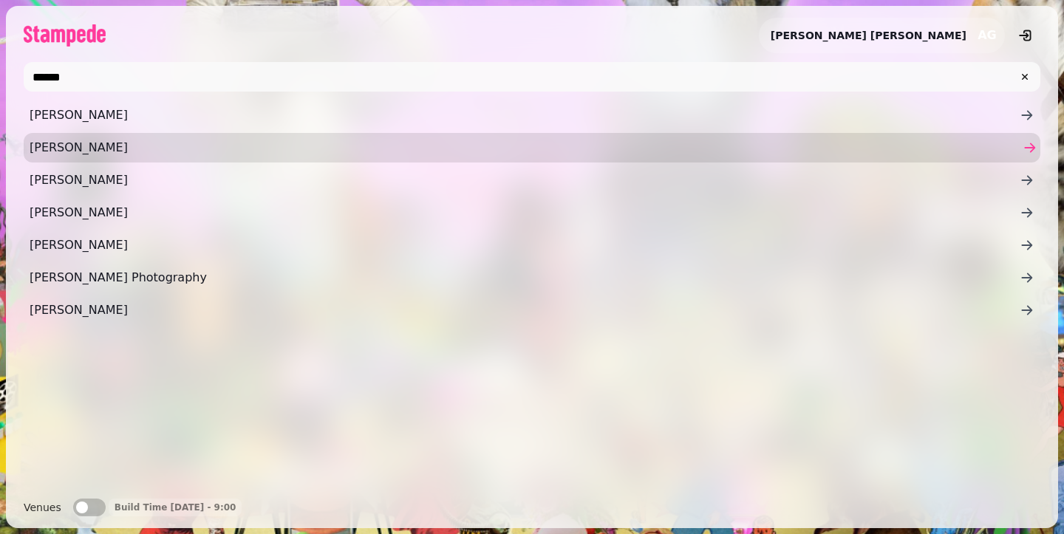
type input "******"
click at [131, 151] on span "[PERSON_NAME]" at bounding box center [525, 148] width 990 height 18
